Goal: Connect with others: Participate in discussion

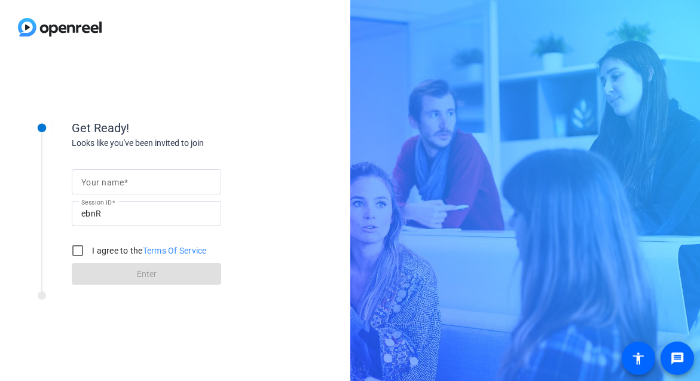
click at [122, 181] on mat-label "Your name" at bounding box center [102, 183] width 42 height 10
click at [122, 181] on input "Your name" at bounding box center [146, 182] width 130 height 14
type input "[PERSON_NAME]"
click at [81, 249] on input "I agree to the Terms Of Service" at bounding box center [78, 251] width 24 height 24
checkbox input "true"
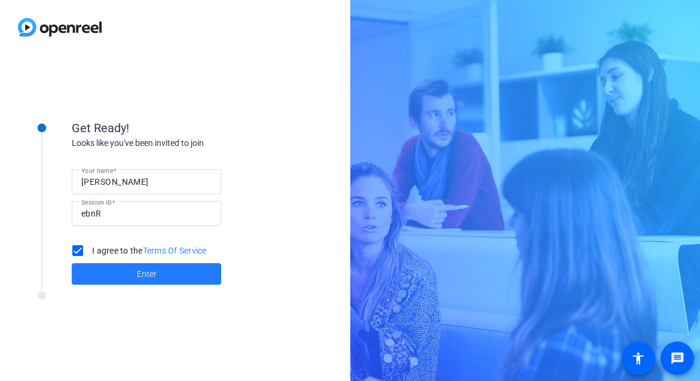
click at [142, 273] on span "Enter" at bounding box center [147, 274] width 20 height 13
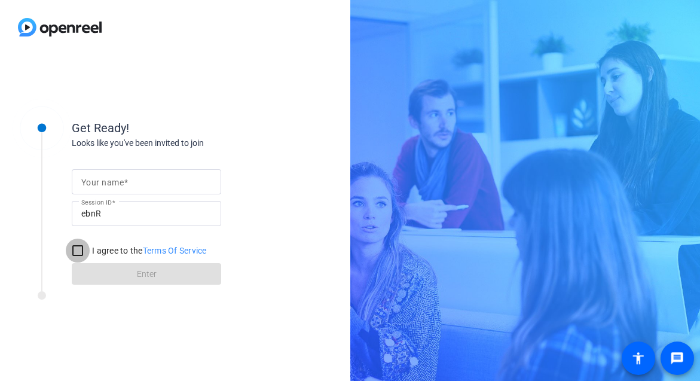
click at [75, 249] on input "I agree to the Terms Of Service" at bounding box center [78, 251] width 24 height 24
checkbox input "true"
click at [141, 182] on input "Your name" at bounding box center [146, 182] width 130 height 14
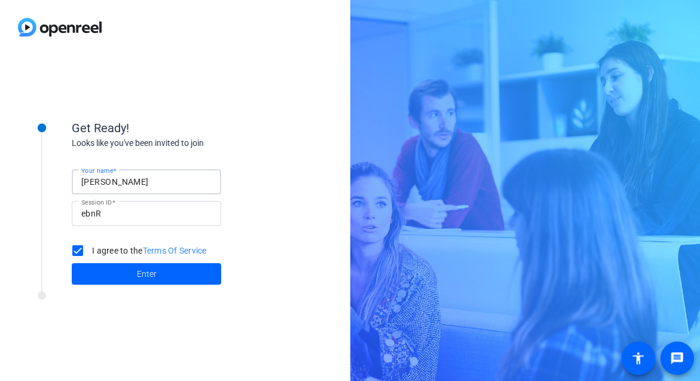
type input "[PERSON_NAME]"
click at [147, 279] on span "Enter" at bounding box center [147, 274] width 20 height 13
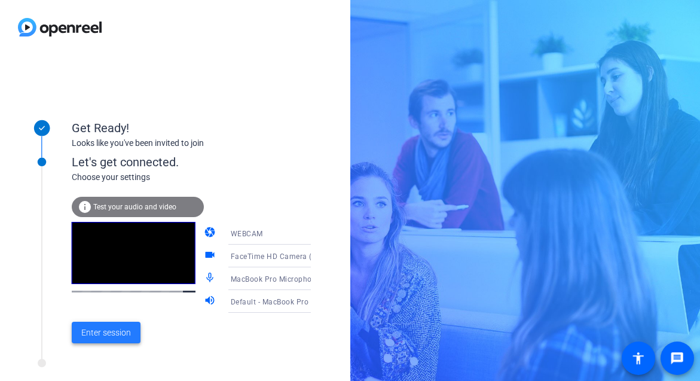
click at [104, 329] on span "Enter session" at bounding box center [106, 333] width 50 height 13
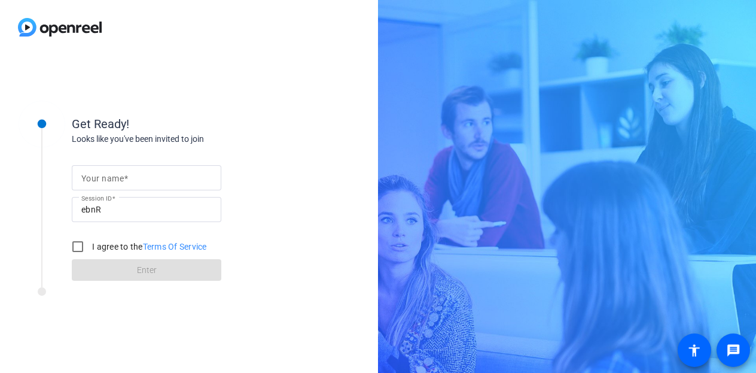
click at [168, 177] on input "Your name" at bounding box center [146, 177] width 130 height 14
type input "[PERSON_NAME]"
click at [75, 246] on input "I agree to the Terms Of Service" at bounding box center [78, 246] width 24 height 24
checkbox input "true"
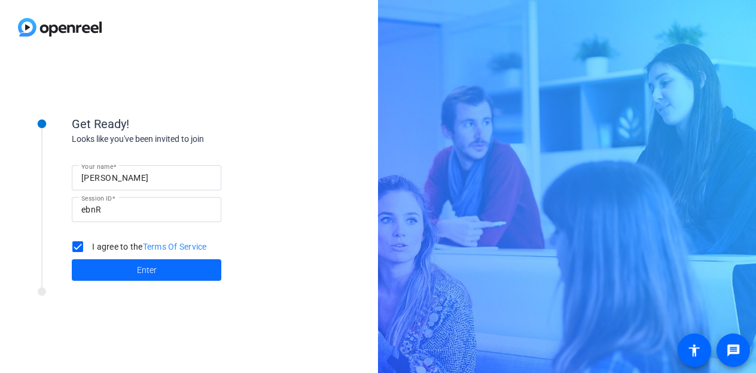
click at [147, 267] on span "Enter" at bounding box center [147, 270] width 20 height 13
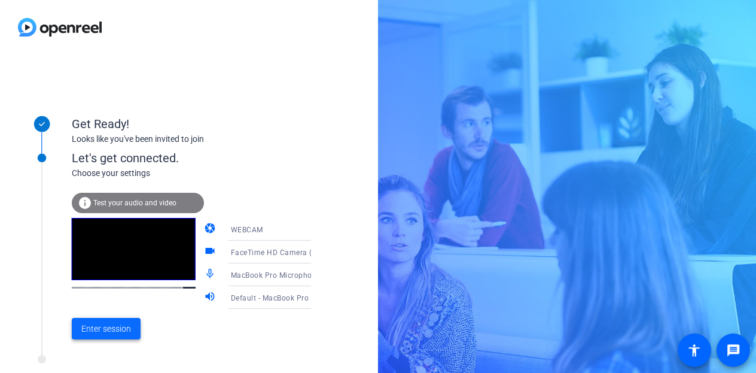
click at [106, 326] on span "Enter session" at bounding box center [106, 328] width 50 height 13
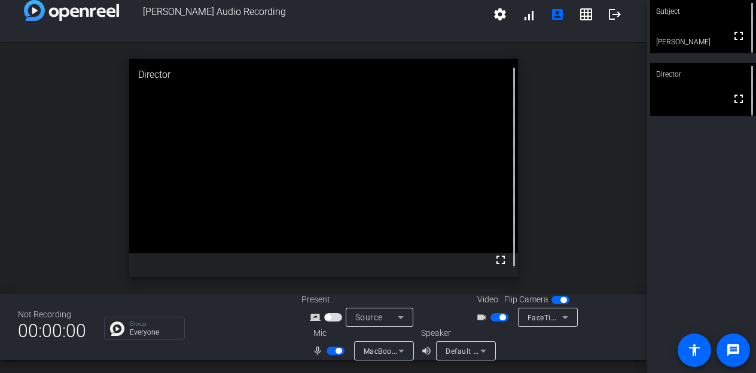
scroll to position [14, 0]
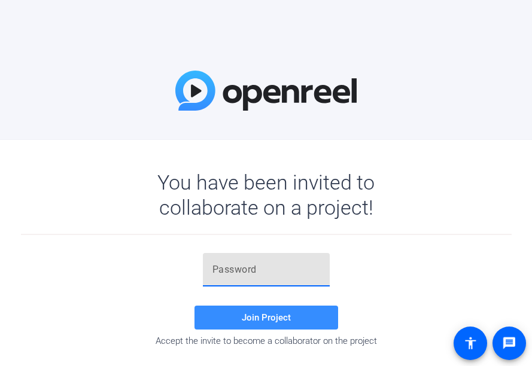
click at [251, 276] on input "text" at bounding box center [266, 270] width 108 height 14
paste input "NGH2ag"
type input "NGH2ag"
click at [259, 316] on span "Join Project" at bounding box center [266, 317] width 49 height 11
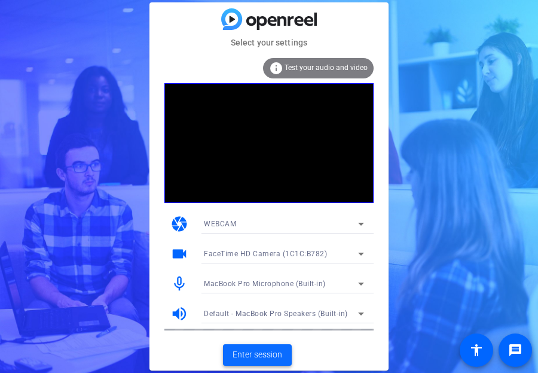
click at [263, 350] on span "Enter session" at bounding box center [258, 354] width 50 height 13
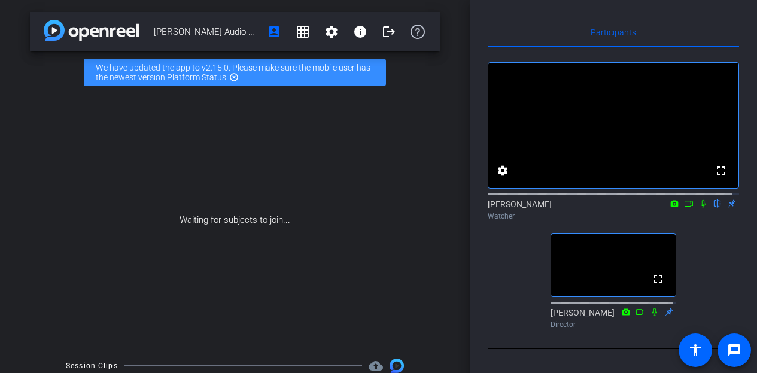
click at [531, 208] on icon at bounding box center [703, 203] width 10 height 8
click at [431, 136] on div "Waiting for subjects to join..." at bounding box center [235, 219] width 410 height 253
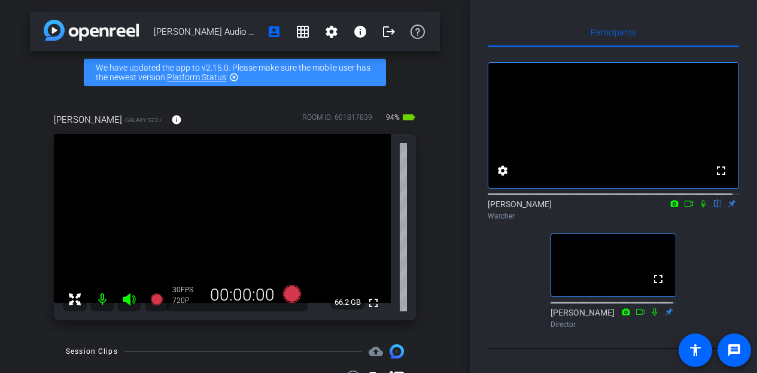
click at [531, 208] on icon at bounding box center [703, 203] width 10 height 8
click at [531, 209] on mat-icon at bounding box center [703, 203] width 14 height 11
click at [531, 208] on icon at bounding box center [703, 203] width 10 height 8
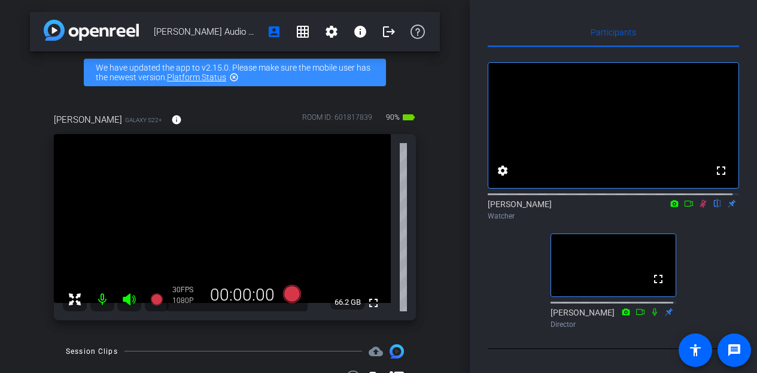
click at [531, 208] on icon at bounding box center [703, 204] width 7 height 8
click at [531, 208] on icon at bounding box center [703, 203] width 10 height 8
click at [531, 208] on icon at bounding box center [703, 204] width 7 height 8
click at [531, 208] on icon at bounding box center [703, 203] width 10 height 8
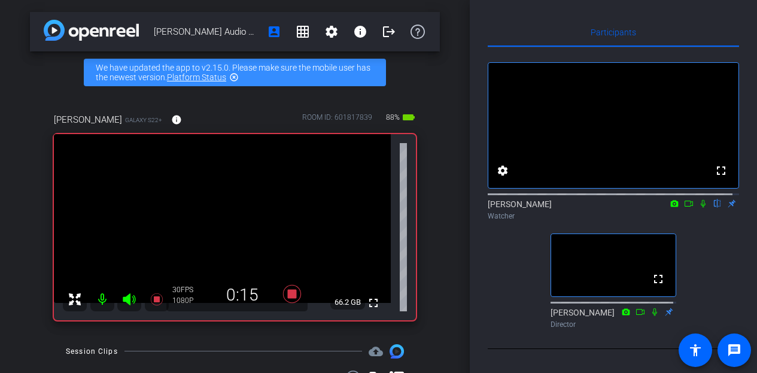
click at [531, 208] on icon at bounding box center [703, 203] width 10 height 8
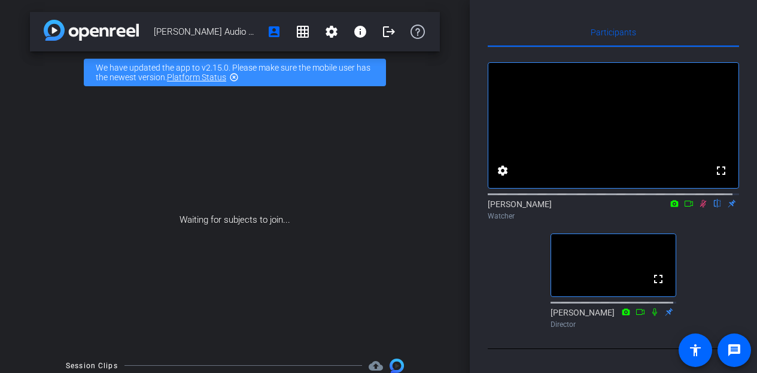
click at [531, 208] on icon at bounding box center [703, 204] width 7 height 8
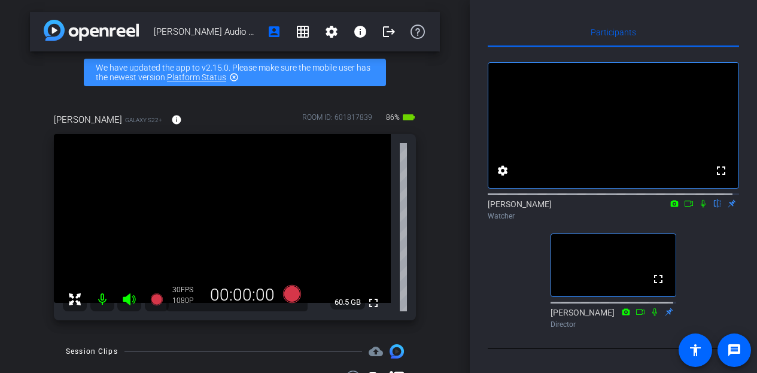
click at [531, 208] on icon at bounding box center [702, 204] width 5 height 8
click at [531, 208] on icon at bounding box center [703, 203] width 10 height 8
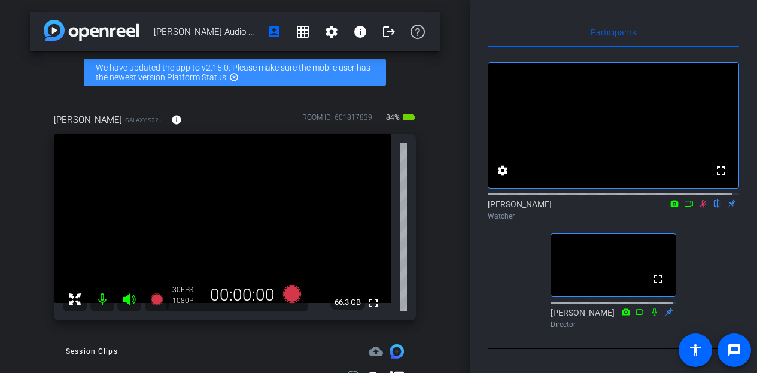
click at [531, 208] on icon at bounding box center [703, 204] width 7 height 8
click at [531, 208] on icon at bounding box center [703, 203] width 10 height 8
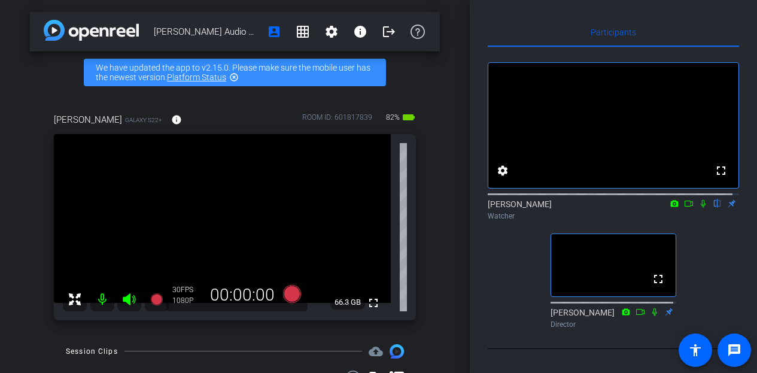
click at [531, 208] on icon at bounding box center [702, 204] width 5 height 8
click at [531, 208] on icon at bounding box center [703, 204] width 7 height 8
click at [531, 208] on icon at bounding box center [703, 203] width 10 height 8
click at [531, 208] on icon at bounding box center [703, 204] width 7 height 8
click at [531, 208] on icon at bounding box center [703, 203] width 10 height 8
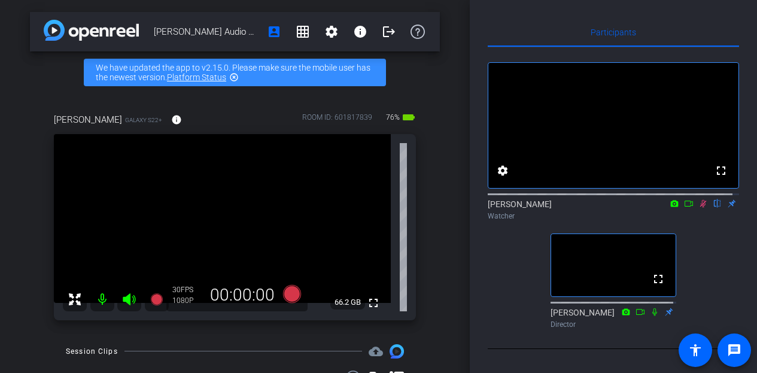
click at [531, 208] on icon at bounding box center [703, 203] width 10 height 8
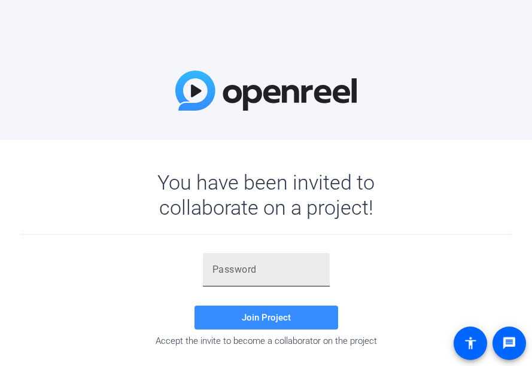
click at [244, 262] on div at bounding box center [266, 269] width 108 height 33
paste input "Qg]%(w"
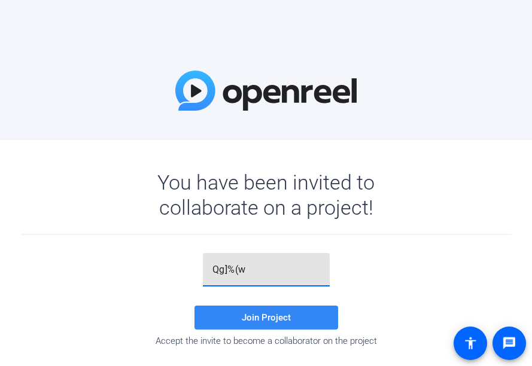
type input "Qg]%(w"
click at [252, 318] on span "Join Project" at bounding box center [266, 317] width 49 height 11
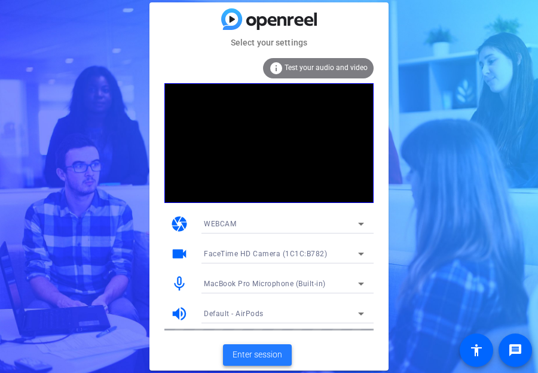
click at [251, 356] on span "Enter session" at bounding box center [258, 354] width 50 height 13
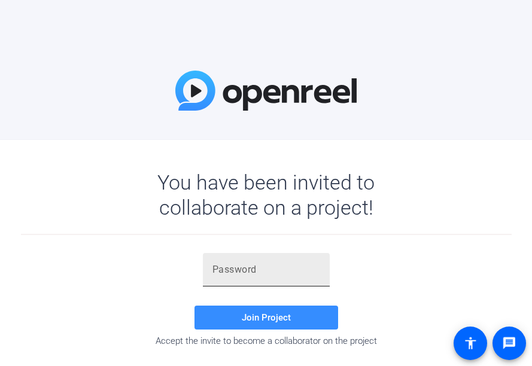
click at [260, 269] on input "text" at bounding box center [266, 270] width 108 height 14
paste input "Qg]%(w"
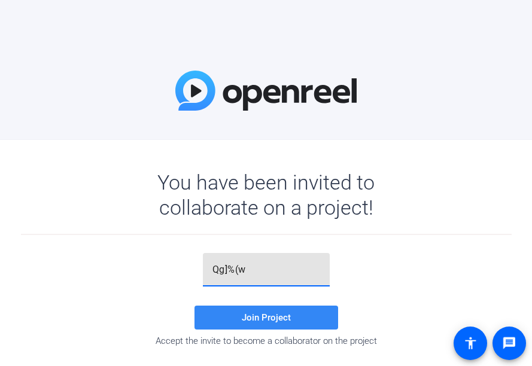
type input "Qg]%(w"
click at [263, 318] on span "Join Project" at bounding box center [266, 317] width 49 height 11
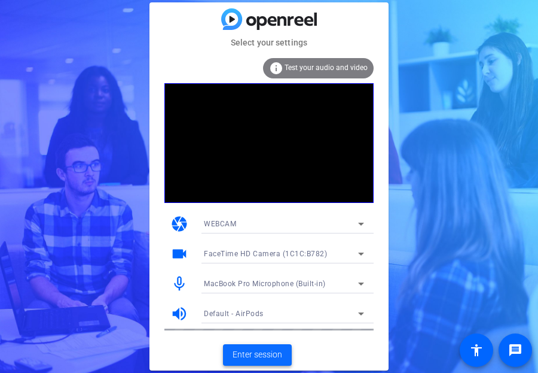
click at [252, 351] on span "Enter session" at bounding box center [258, 354] width 50 height 13
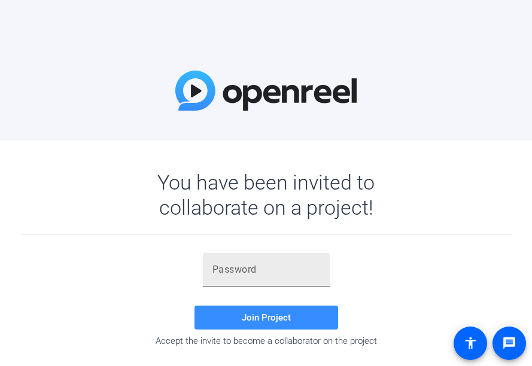
click at [235, 273] on input "text" at bounding box center [266, 270] width 108 height 14
paste input "Qg]%(w"
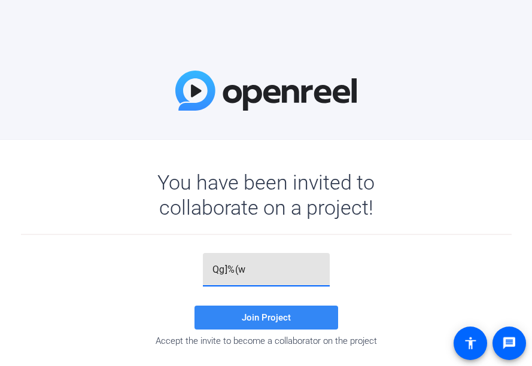
type input "Qg]%(w"
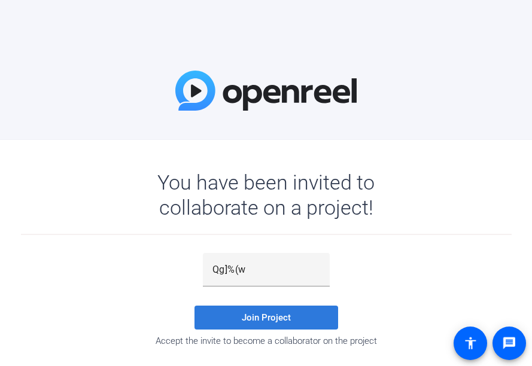
click at [262, 312] on span "Join Project" at bounding box center [266, 317] width 49 height 11
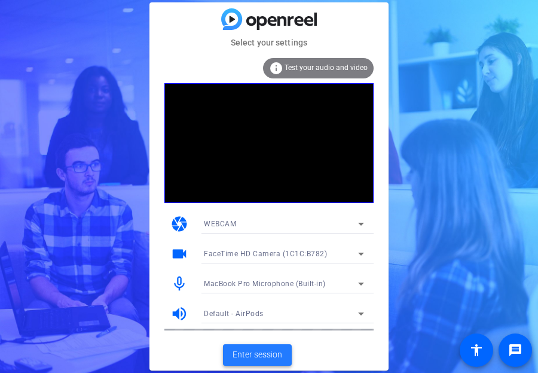
click at [262, 351] on span "Enter session" at bounding box center [258, 354] width 50 height 13
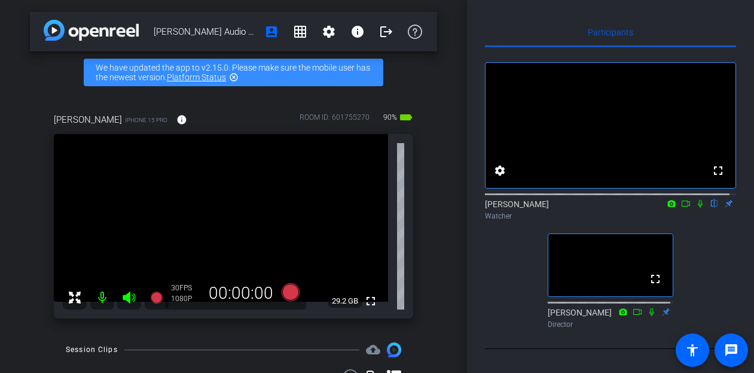
click at [531, 208] on icon at bounding box center [701, 203] width 10 height 8
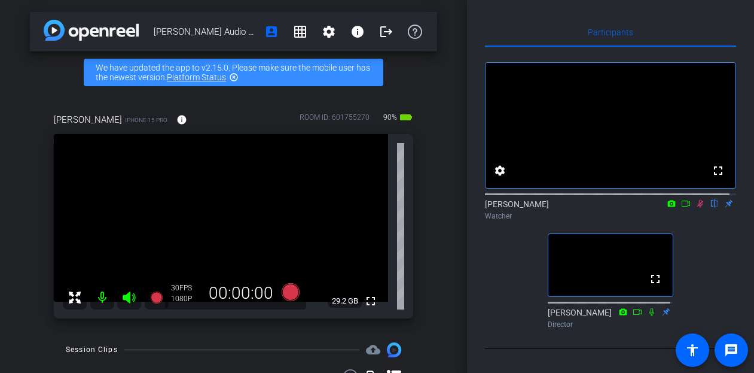
click at [531, 208] on icon at bounding box center [701, 203] width 10 height 8
click at [531, 208] on icon at bounding box center [700, 204] width 7 height 8
click at [531, 208] on icon at bounding box center [700, 204] width 5 height 8
click at [531, 208] on icon at bounding box center [701, 203] width 10 height 8
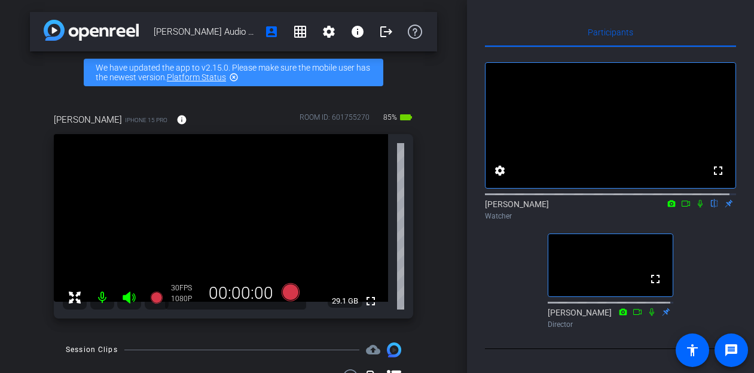
click at [531, 208] on icon at bounding box center [701, 203] width 10 height 8
click at [531, 198] on div at bounding box center [610, 193] width 251 height 10
click at [531, 220] on div "[PERSON_NAME] flip Watcher" at bounding box center [610, 209] width 251 height 23
click at [531, 208] on icon at bounding box center [701, 203] width 10 height 8
click at [531, 208] on icon at bounding box center [700, 204] width 5 height 8
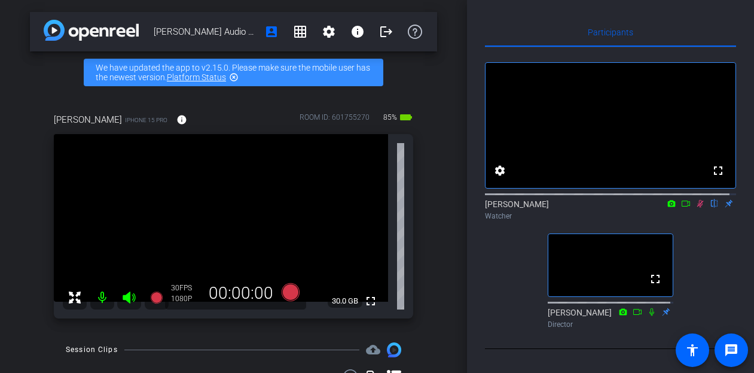
click at [531, 208] on icon at bounding box center [701, 203] width 10 height 8
